Goal: Transaction & Acquisition: Register for event/course

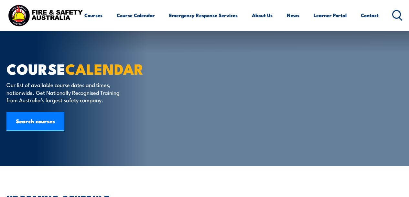
scroll to position [194, 0]
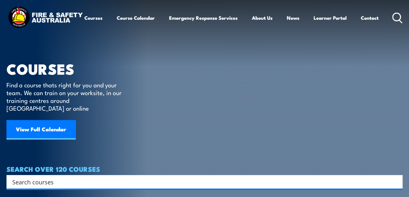
click at [66, 123] on link "View Full Calendar" at bounding box center [40, 129] width 69 height 19
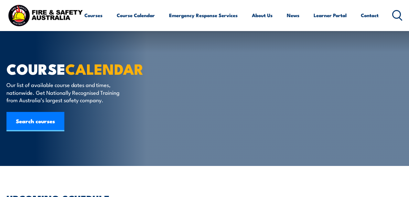
type input "1"
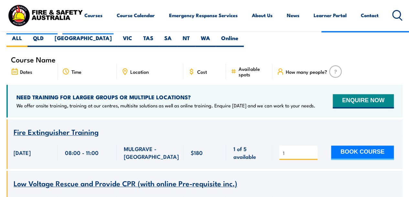
click at [345, 145] on button "BOOK COURSE" at bounding box center [362, 152] width 63 height 14
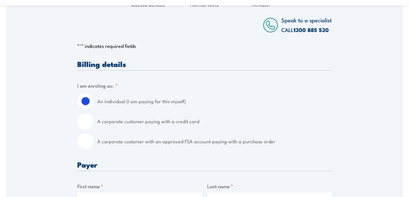
scroll to position [129, 0]
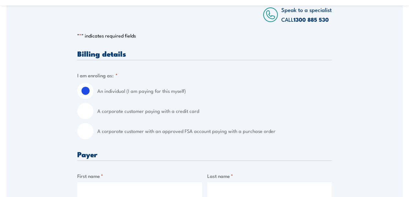
click at [86, 132] on input "A corporate customer with an approved FSA account paying with a purchase order" at bounding box center [85, 131] width 16 height 16
radio input "true"
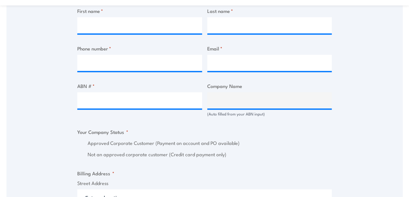
scroll to position [388, 0]
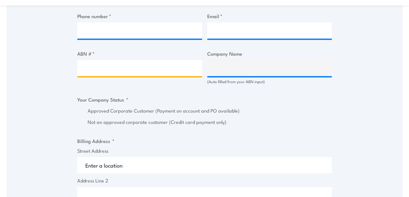
click at [114, 64] on input "ABN # *" at bounding box center [139, 68] width 125 height 16
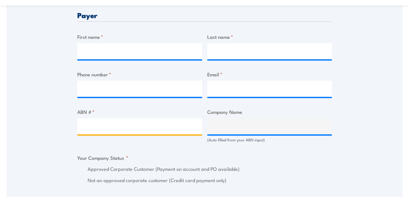
scroll to position [323, 0]
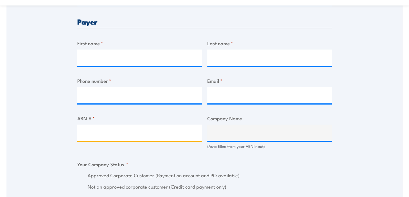
click at [109, 132] on input "ABN # *" at bounding box center [139, 132] width 125 height 16
type input "1"
type input "17098323712"
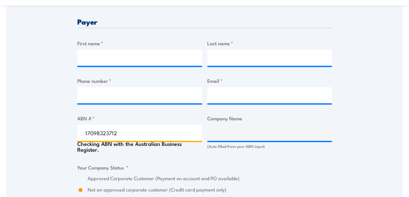
type input "FIRE AND SAFETY AUSTRALIA PTY LTD"
radio input "true"
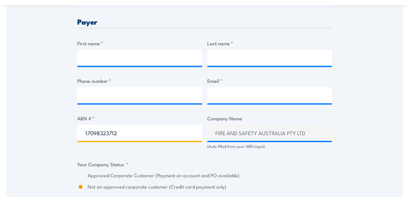
drag, startPoint x: 134, startPoint y: 132, endPoint x: 134, endPoint y: 129, distance: 3.3
click at [134, 130] on input "17098323712" at bounding box center [139, 132] width 125 height 16
click at [134, 129] on input "17098323712" at bounding box center [139, 132] width 125 height 16
click at [135, 130] on input "17098323712" at bounding box center [139, 132] width 125 height 16
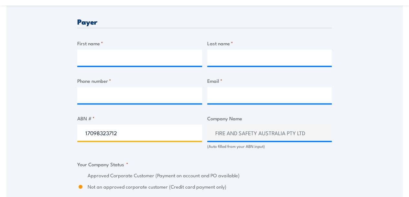
paste input "77 168 163 844"
type input "77 168 163 844"
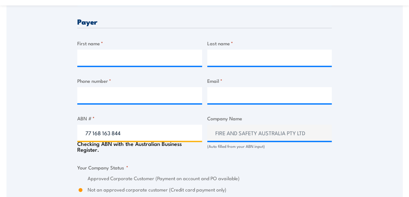
type input "HOME DELIVERY SERVICES PTY LTD"
radio input "true"
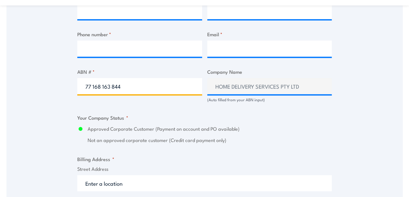
scroll to position [355, 0]
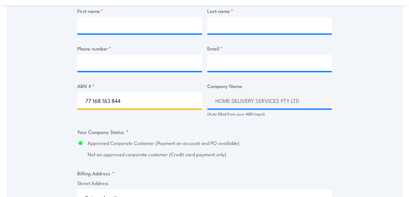
type input "77 168 163 844"
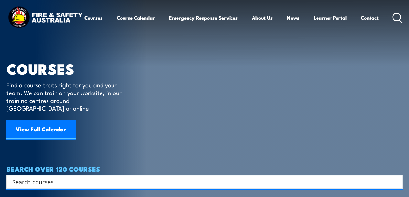
click at [54, 120] on link "View Full Calendar" at bounding box center [40, 129] width 69 height 19
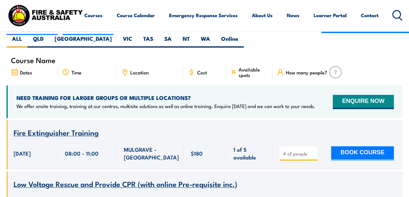
scroll to position [194, 0]
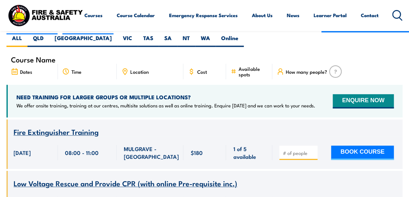
click at [301, 145] on div at bounding box center [298, 152] width 38 height 14
click at [302, 150] on input "number" at bounding box center [299, 153] width 32 height 6
type input "1"
click at [312, 150] on input "1" at bounding box center [299, 153] width 32 height 6
drag, startPoint x: 352, startPoint y: 139, endPoint x: 317, endPoint y: 138, distance: 35.6
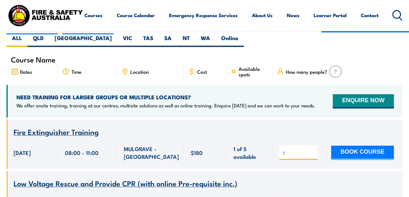
click at [352, 145] on button "BOOK COURSE" at bounding box center [362, 152] width 63 height 14
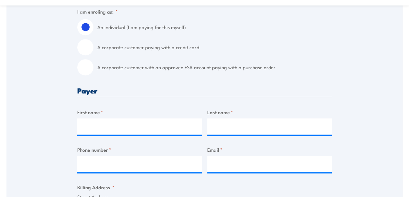
scroll to position [162, 0]
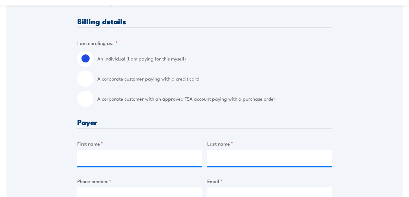
click at [89, 100] on input "A corporate customer with an approved FSA account paying with a purchase order" at bounding box center [85, 98] width 16 height 16
radio input "true"
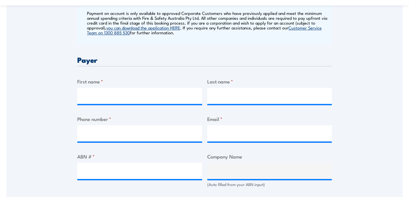
scroll to position [323, 0]
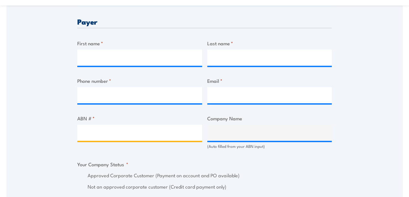
click at [139, 126] on input "ABN # *" at bounding box center [139, 132] width 125 height 16
type input "87096726760"
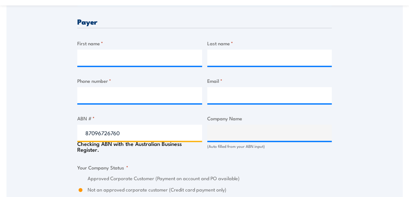
type input "SPECIALISED LINEN SERVICES ([GEOGRAPHIC_DATA]) PTY LTD"
radio input "true"
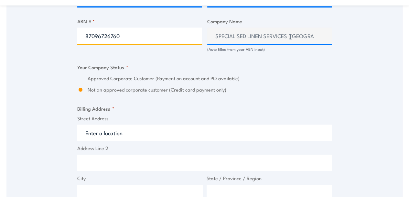
scroll to position [452, 0]
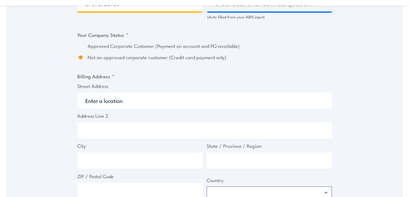
type input "87096726760"
